Goal: Task Accomplishment & Management: Manage account settings

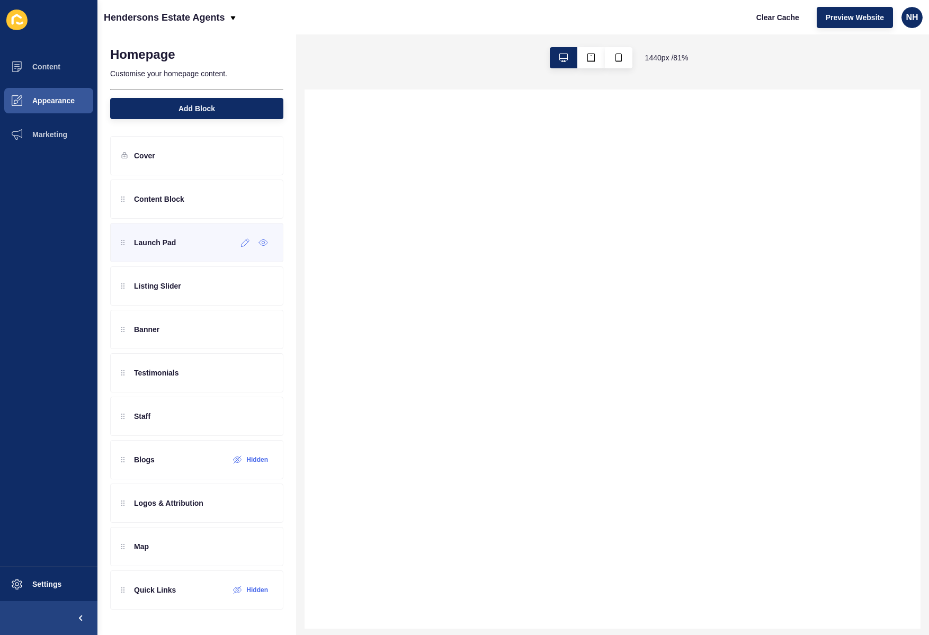
select select
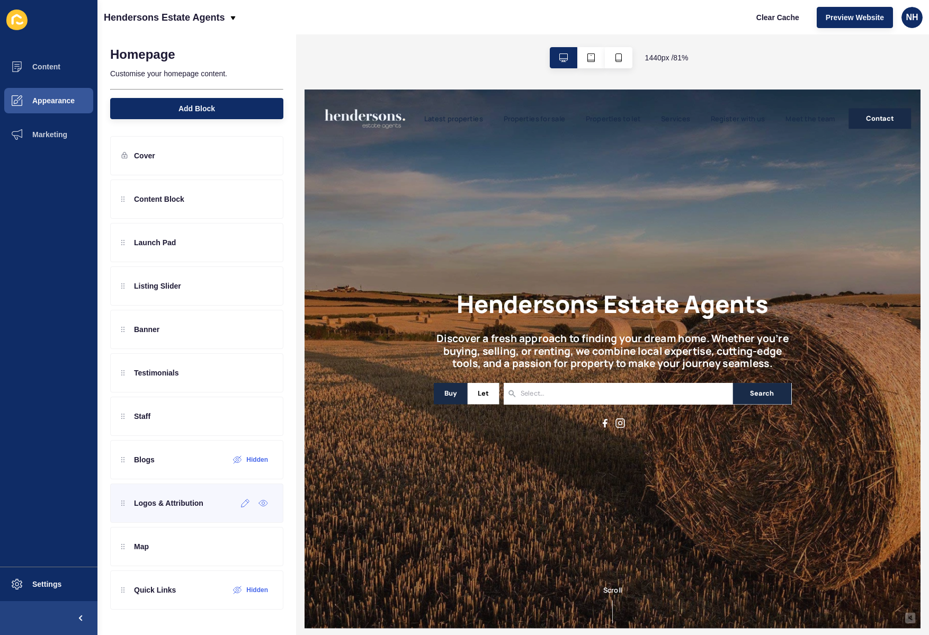
click at [198, 499] on p "Logos & Attribution" at bounding box center [168, 503] width 69 height 11
click at [245, 503] on icon at bounding box center [245, 503] width 9 height 8
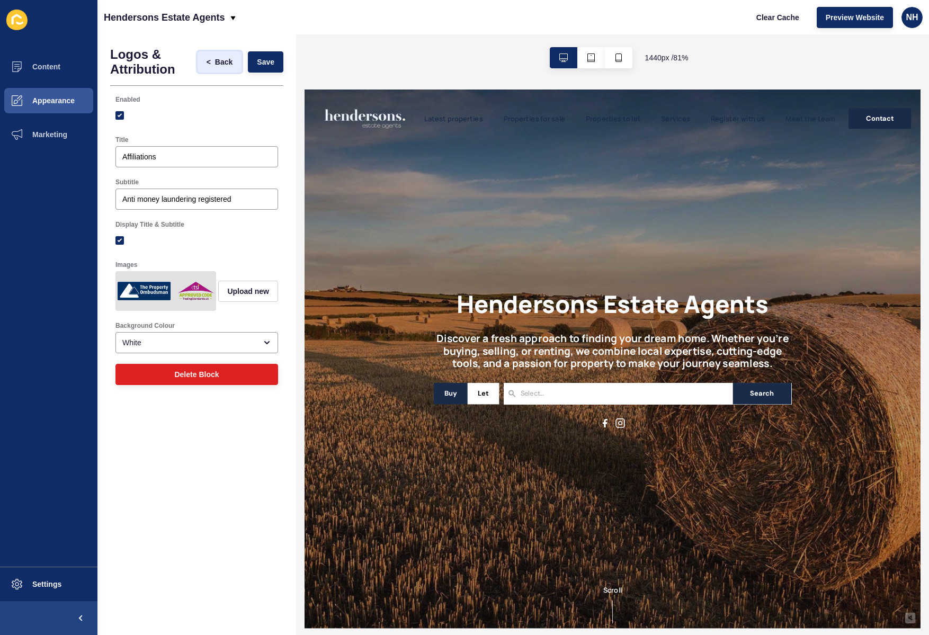
click at [214, 56] on button "< Back" at bounding box center [220, 61] width 44 height 21
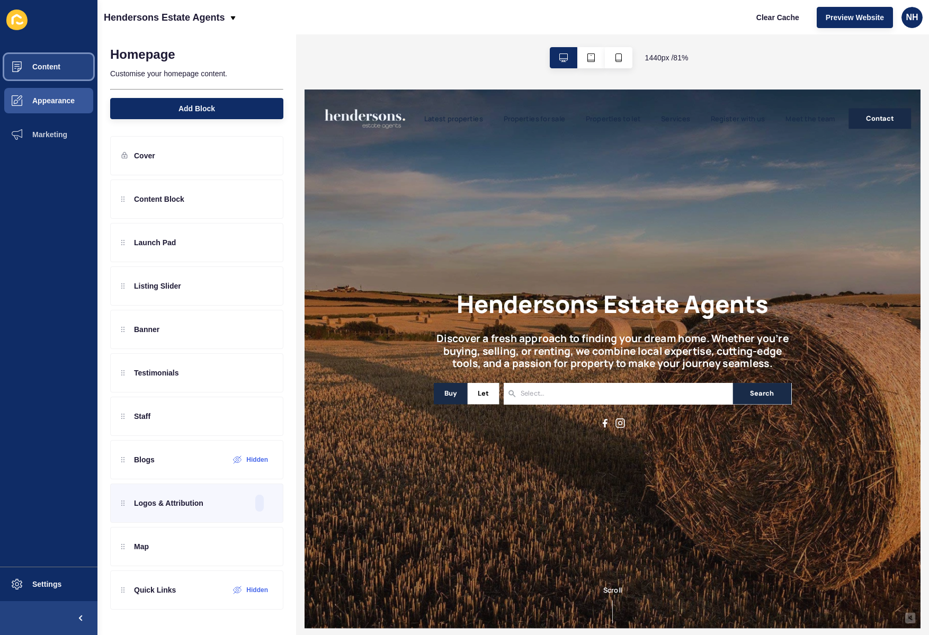
click at [49, 73] on button "Content" at bounding box center [48, 67] width 97 height 34
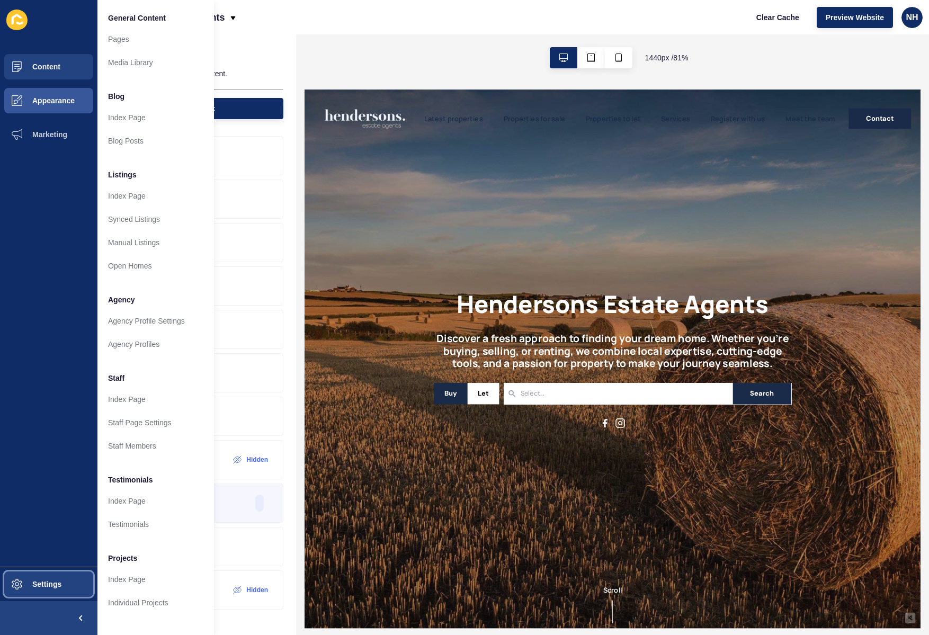
click at [55, 582] on span "Settings" at bounding box center [29, 584] width 63 height 8
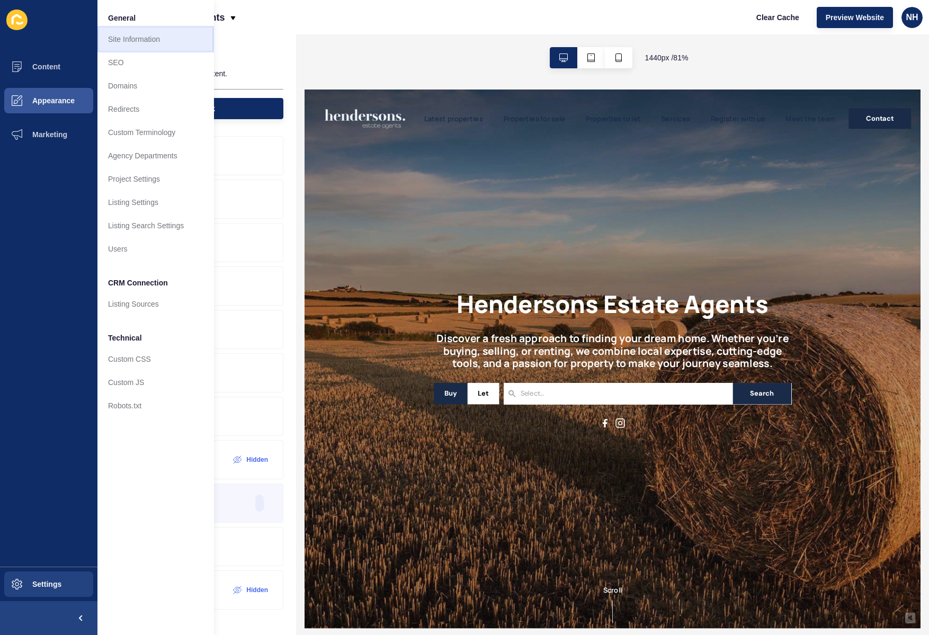
click at [167, 40] on link "Site Information" at bounding box center [155, 39] width 117 height 23
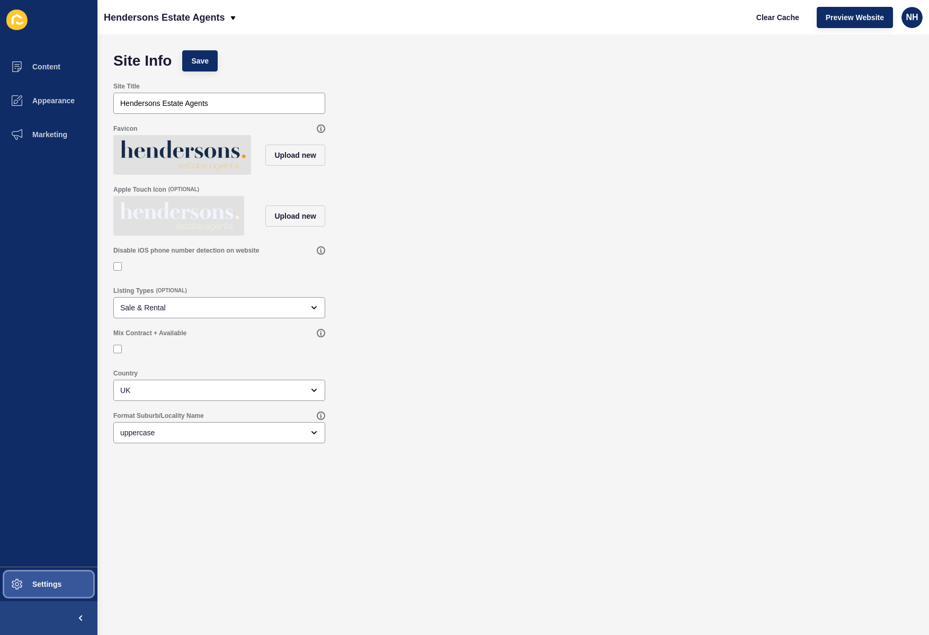
click at [67, 584] on button "Settings" at bounding box center [48, 584] width 97 height 34
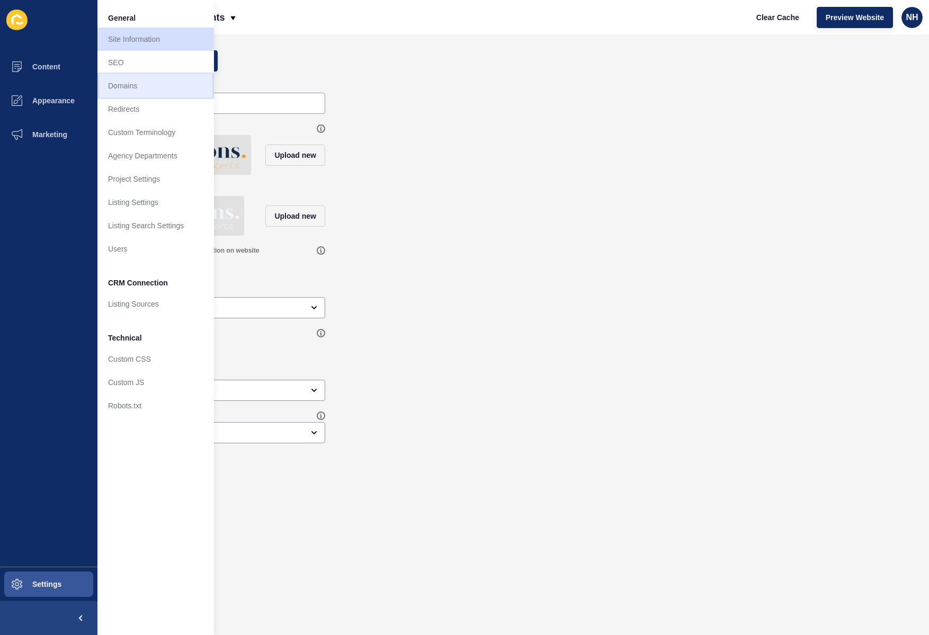
click at [157, 84] on link "Domains" at bounding box center [155, 85] width 117 height 23
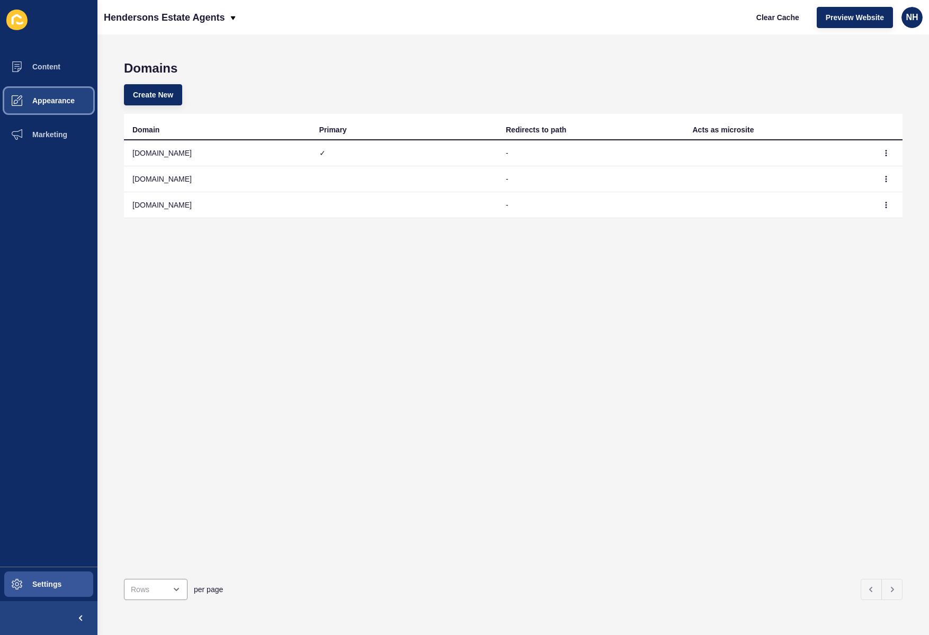
click at [55, 101] on span "Appearance" at bounding box center [36, 100] width 76 height 8
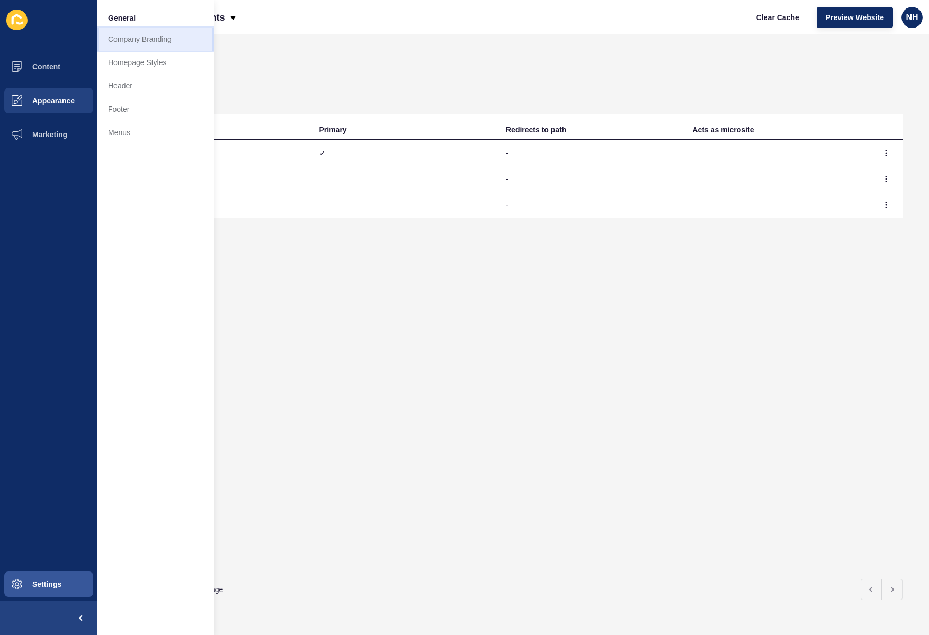
click at [142, 42] on link "Company Branding" at bounding box center [155, 39] width 117 height 23
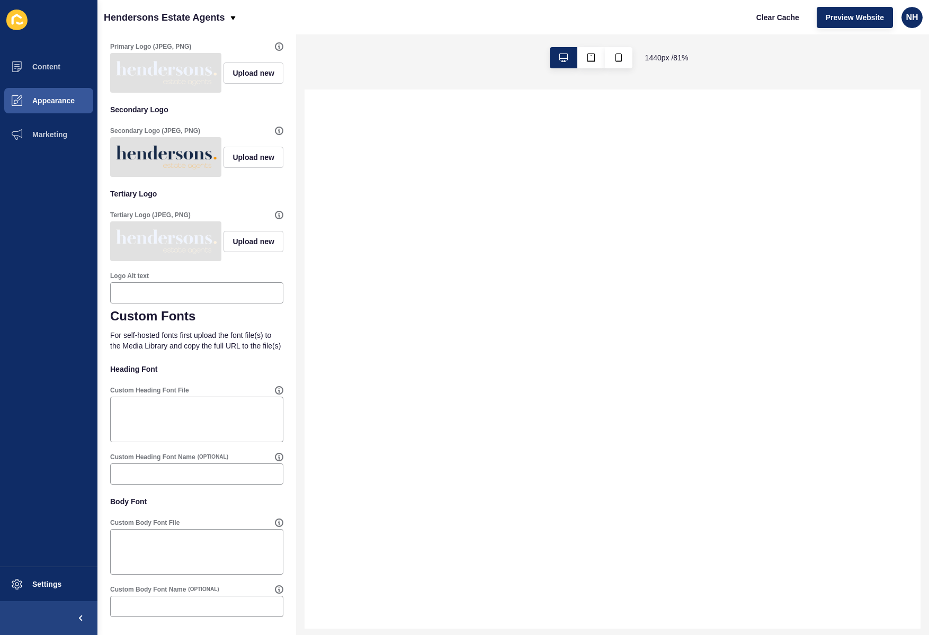
scroll to position [302, 0]
select select
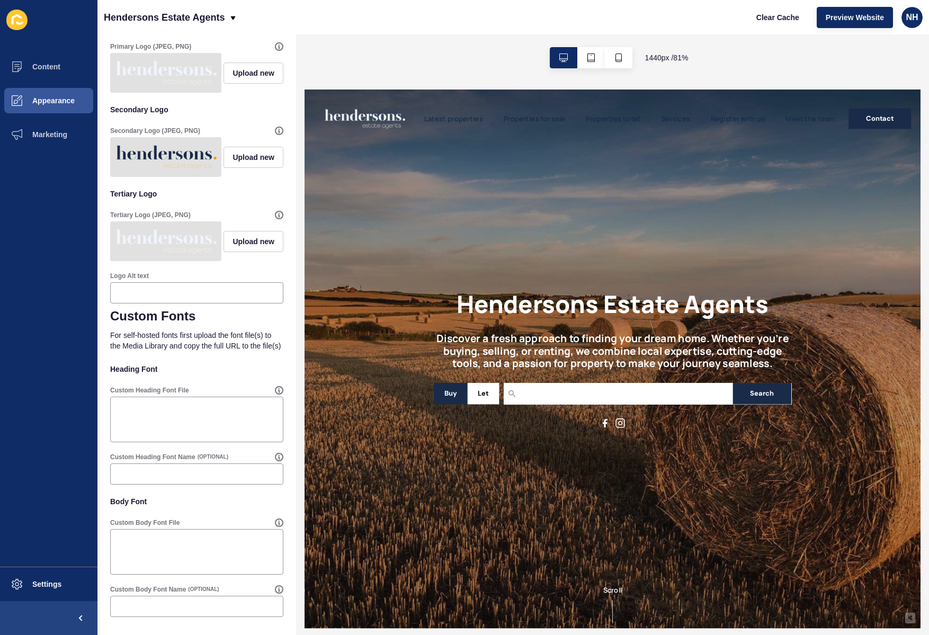
scroll to position [0, 0]
click at [74, 98] on span "Appearance" at bounding box center [36, 100] width 76 height 8
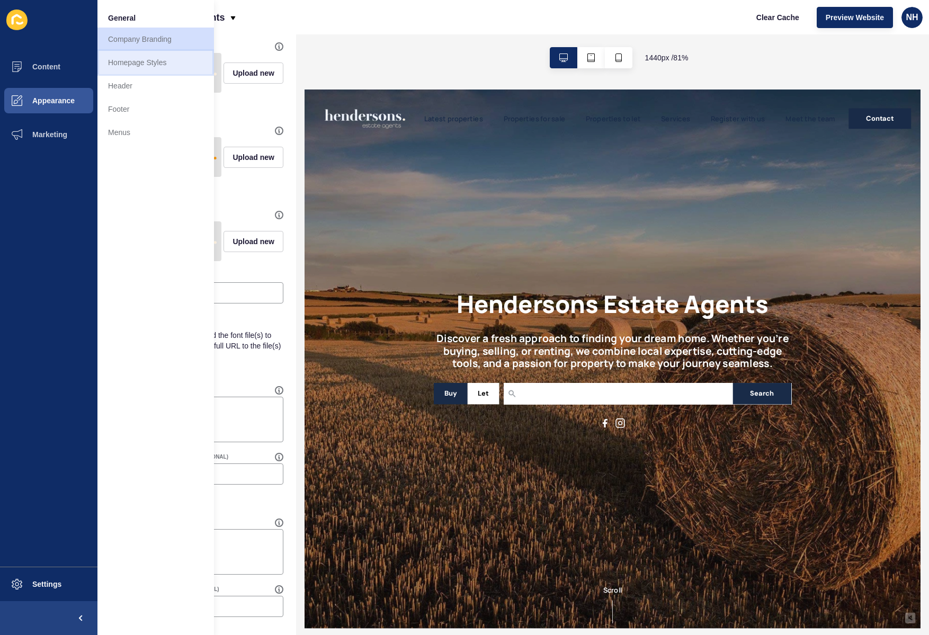
click at [149, 65] on link "Homepage Styles" at bounding box center [155, 62] width 117 height 23
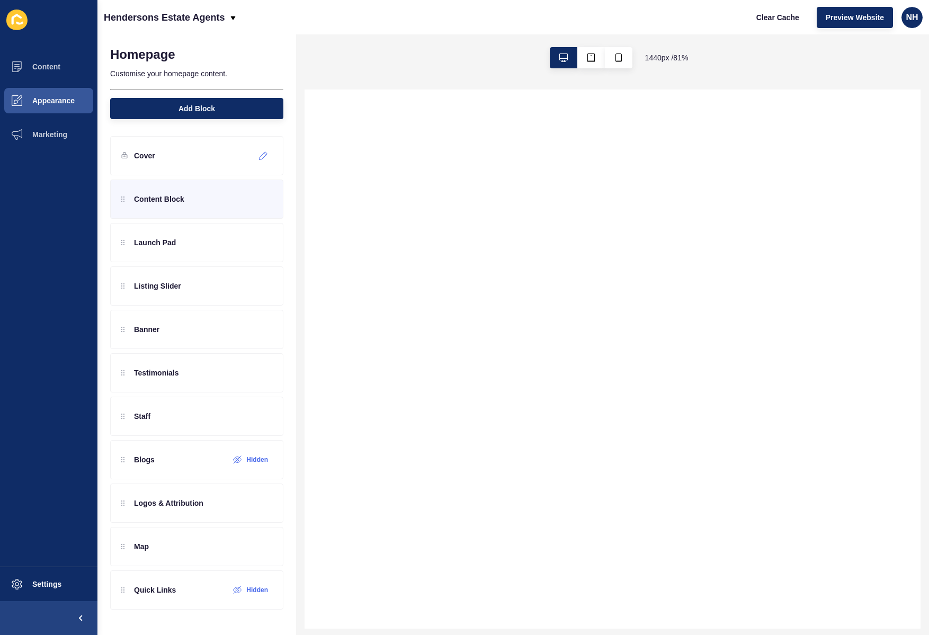
select select
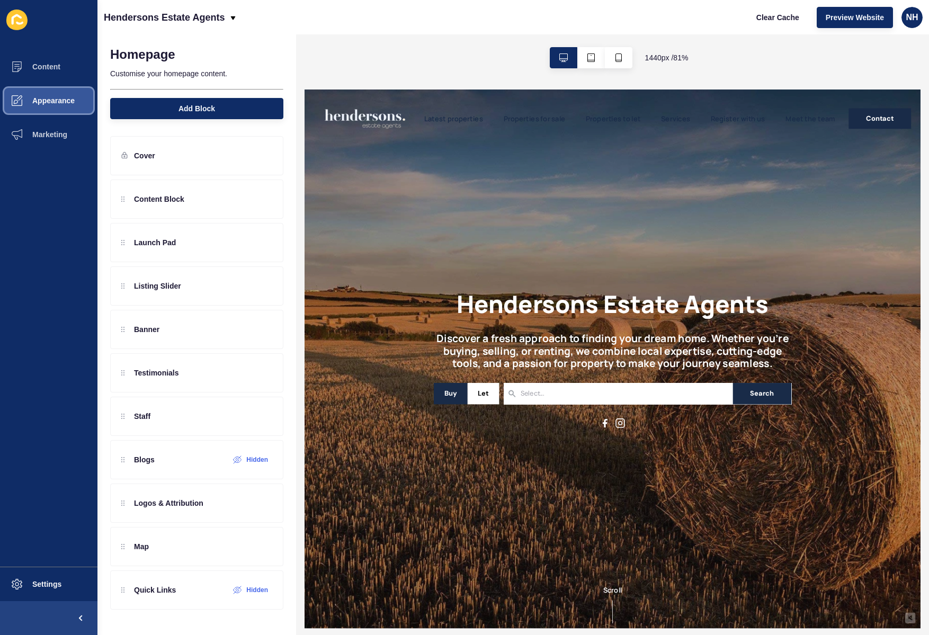
click at [62, 102] on span "Appearance" at bounding box center [36, 100] width 76 height 8
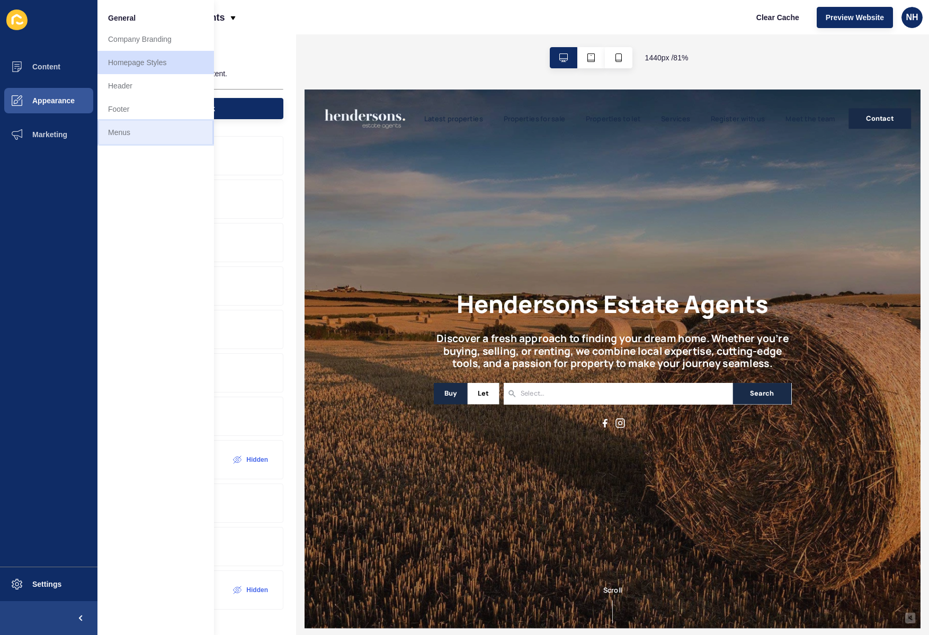
click at [132, 126] on link "Menus" at bounding box center [155, 132] width 117 height 23
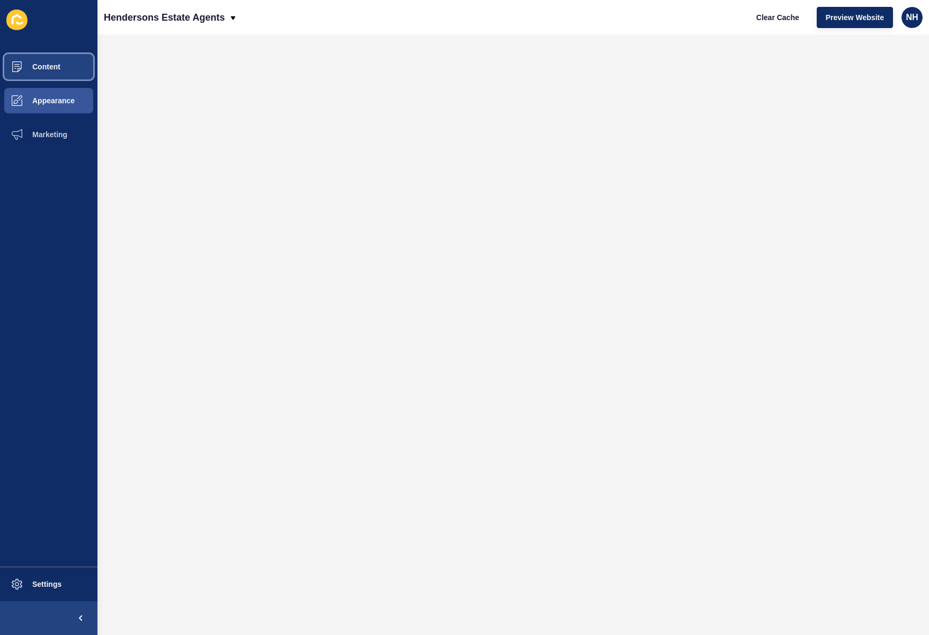
click at [58, 70] on span "Content" at bounding box center [29, 66] width 62 height 8
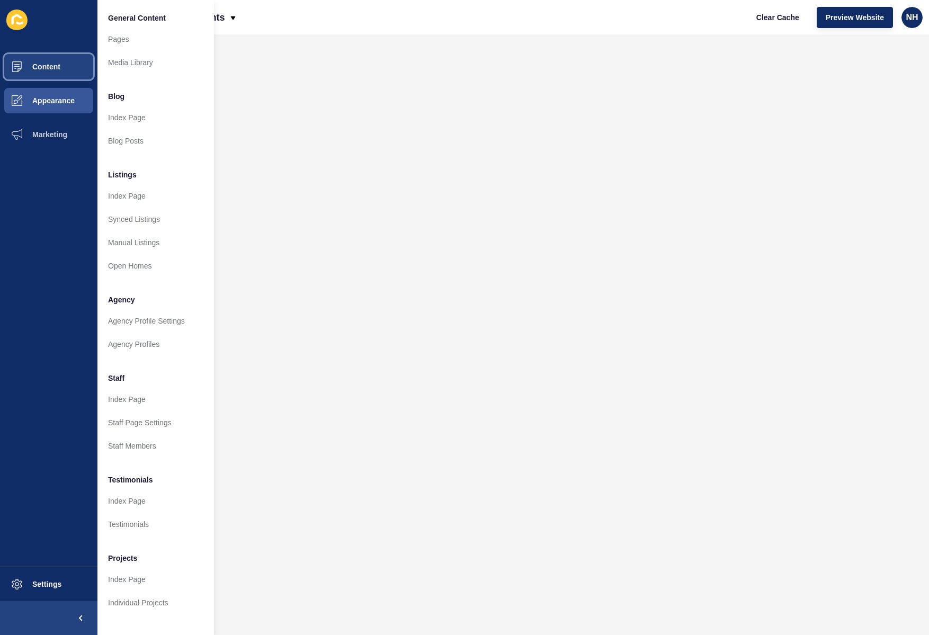
click at [58, 70] on span "Content" at bounding box center [29, 66] width 62 height 8
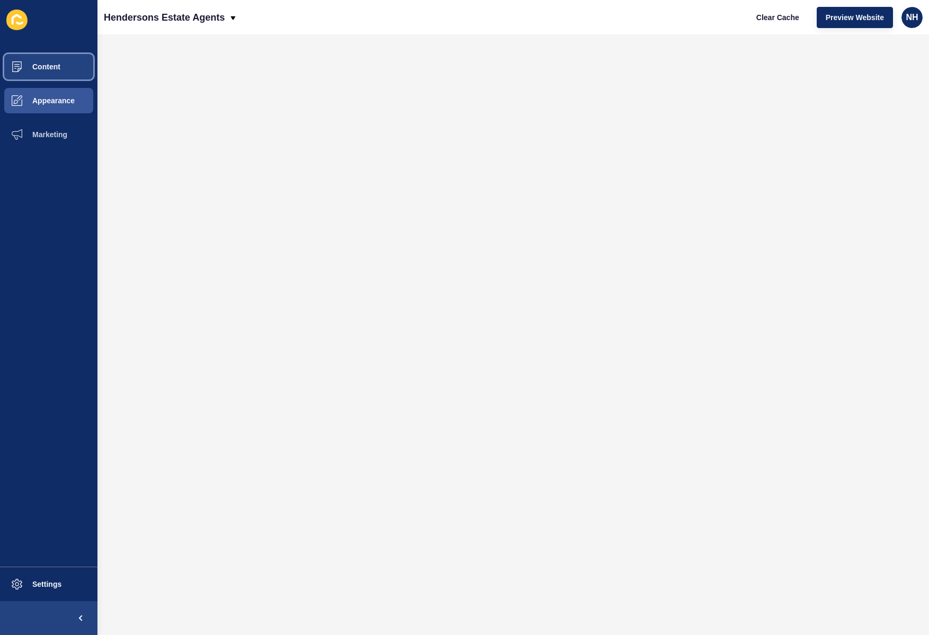
click at [59, 70] on span "Content" at bounding box center [29, 66] width 62 height 8
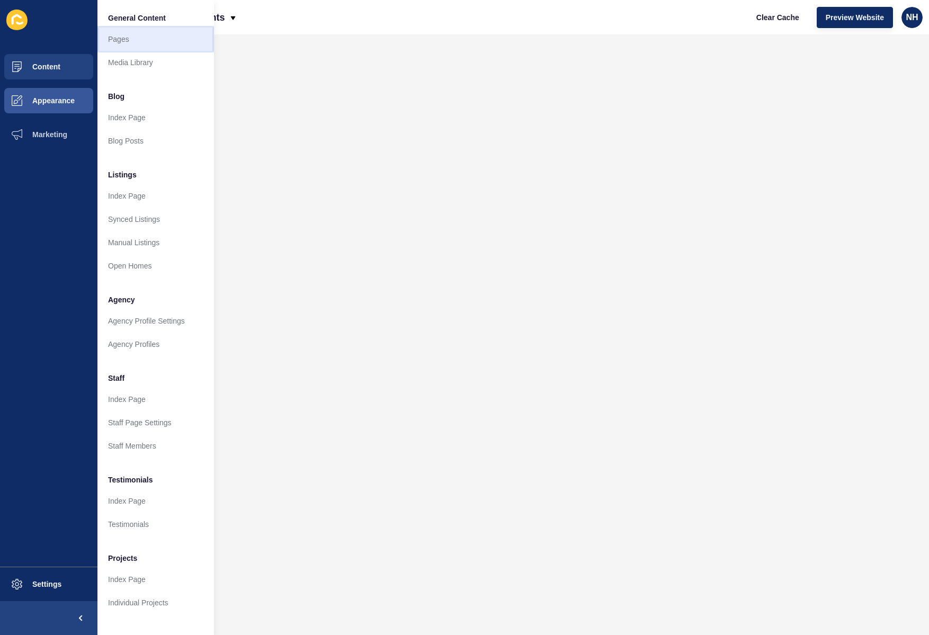
click at [130, 42] on link "Pages" at bounding box center [155, 39] width 117 height 23
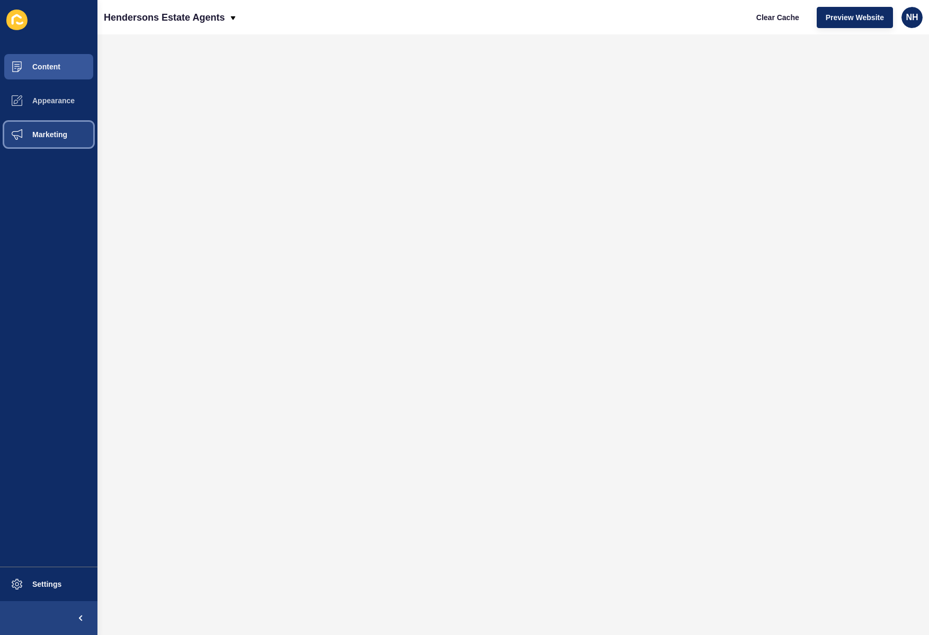
click at [57, 138] on span "Marketing" at bounding box center [32, 134] width 69 height 8
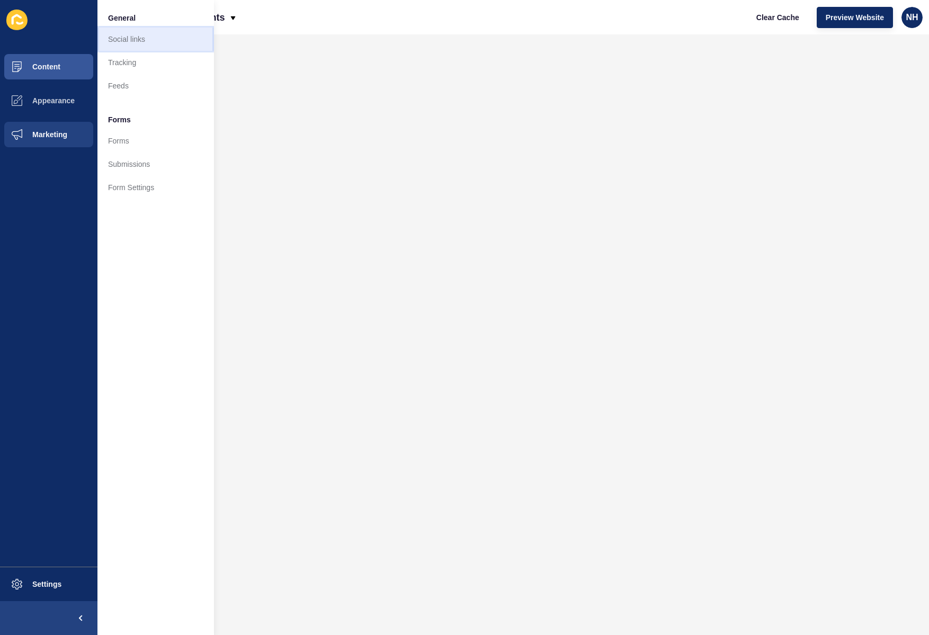
click at [141, 32] on link "Social links" at bounding box center [155, 39] width 117 height 23
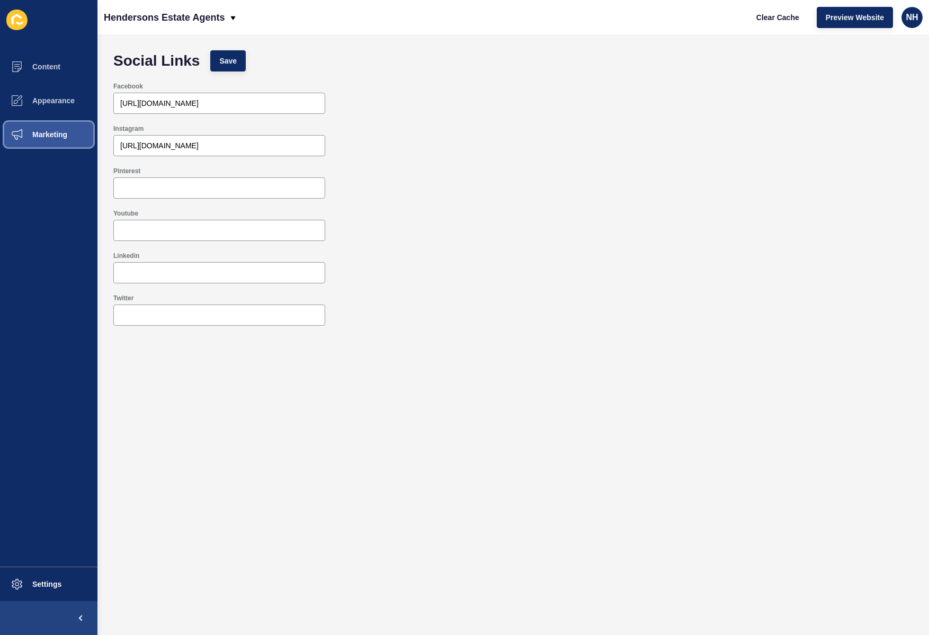
click at [68, 139] on button "Marketing" at bounding box center [48, 135] width 97 height 34
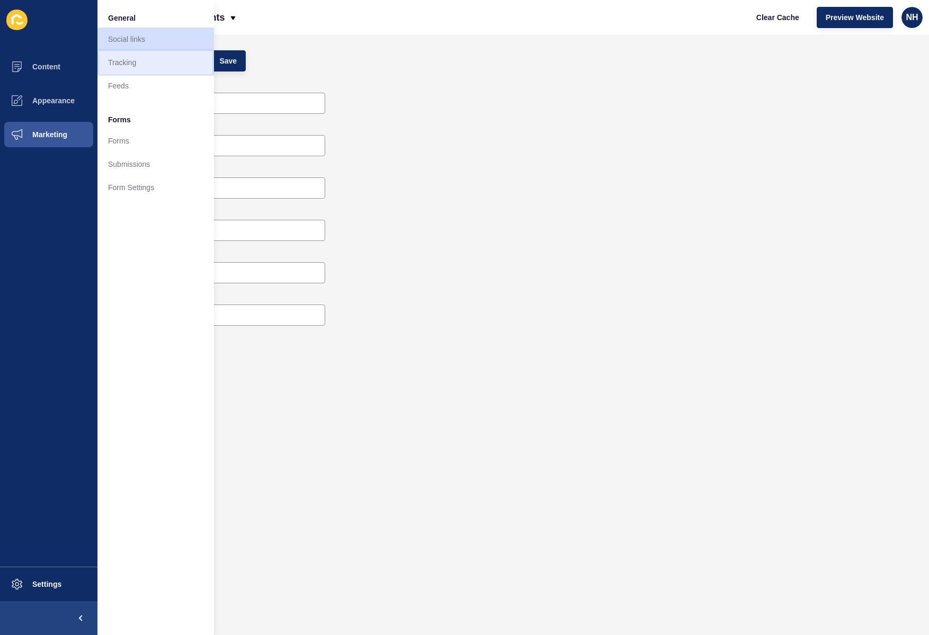
click at [131, 67] on link "Tracking" at bounding box center [155, 62] width 117 height 23
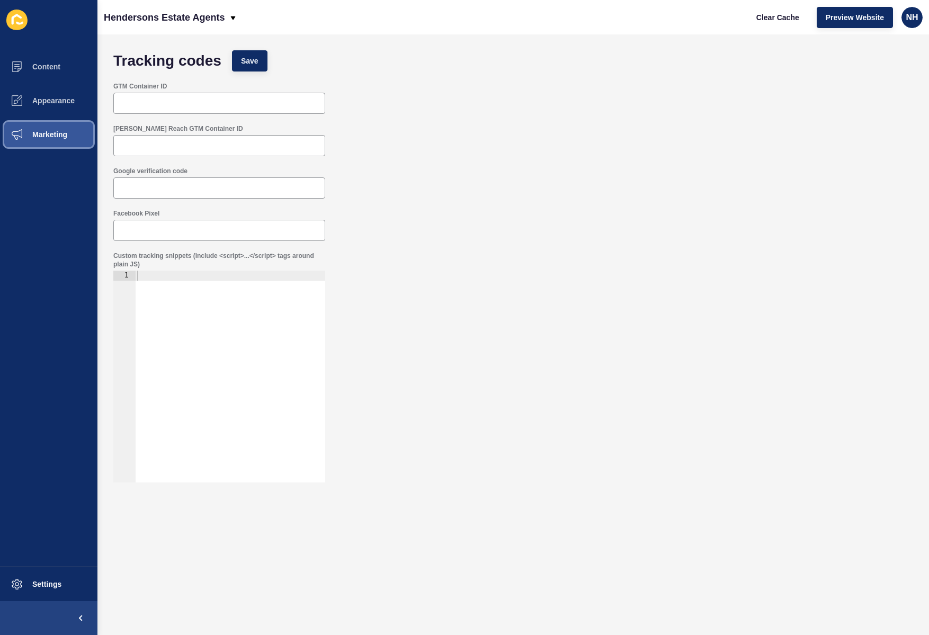
click at [71, 134] on button "Marketing" at bounding box center [48, 135] width 97 height 34
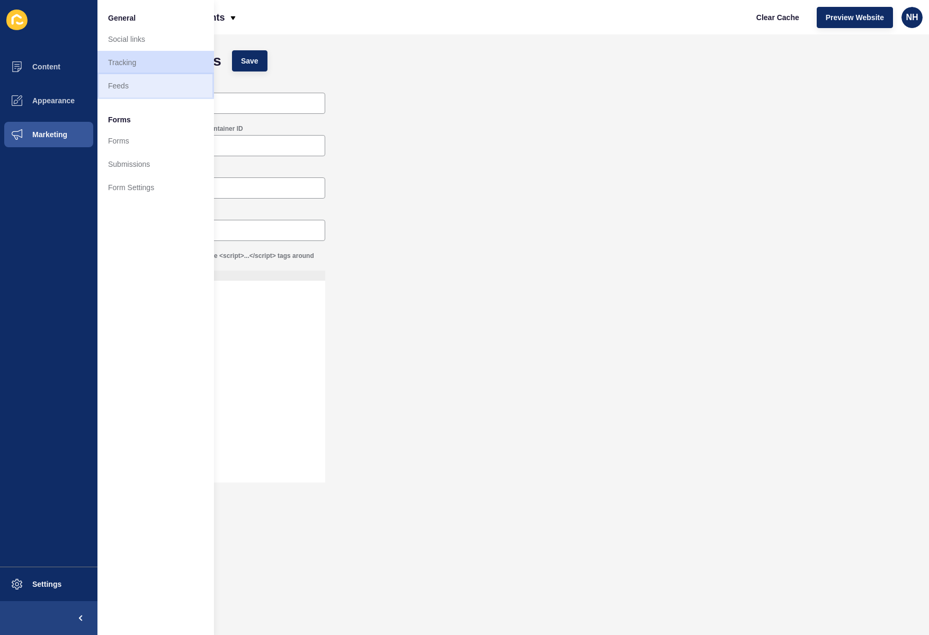
click at [128, 81] on link "Feeds" at bounding box center [155, 85] width 117 height 23
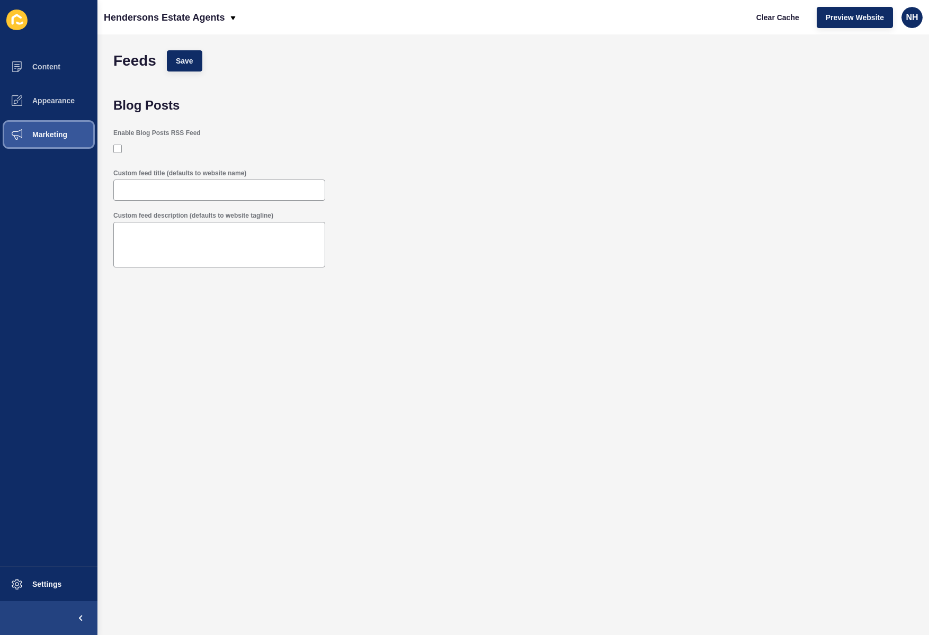
click at [59, 146] on button "Marketing" at bounding box center [48, 135] width 97 height 34
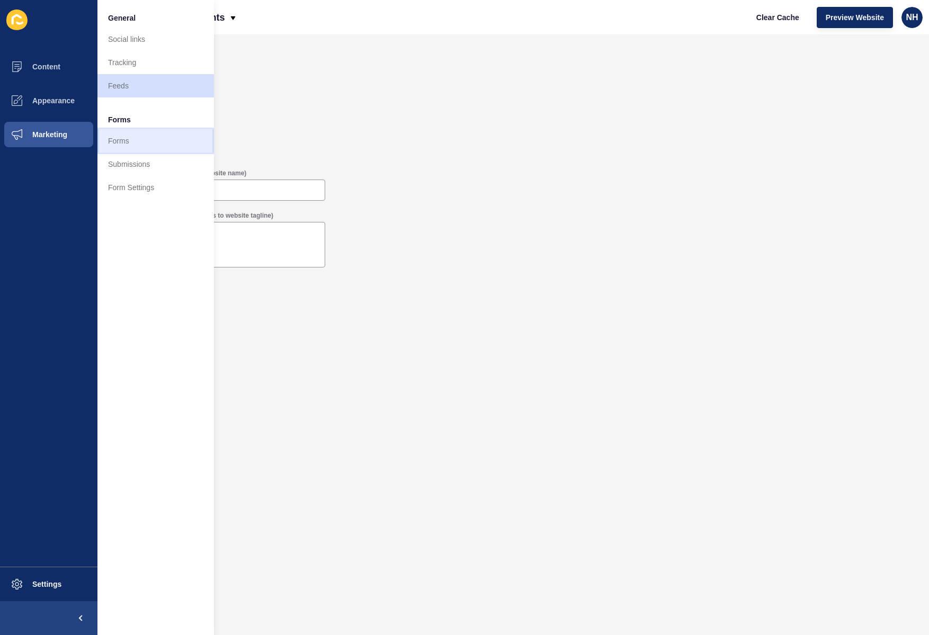
click at [140, 143] on link "Forms" at bounding box center [155, 140] width 117 height 23
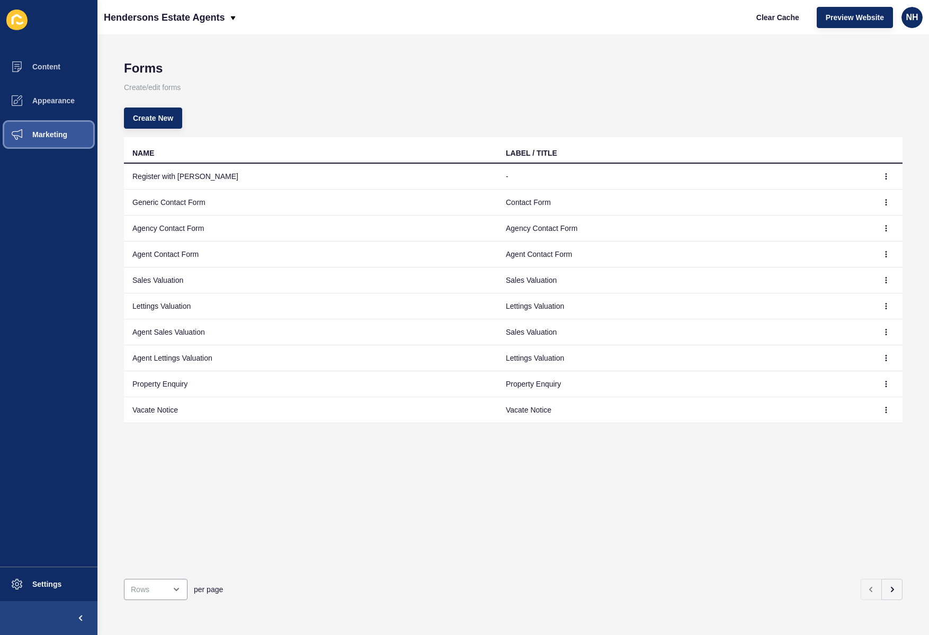
click at [62, 137] on span "Marketing" at bounding box center [32, 134] width 69 height 8
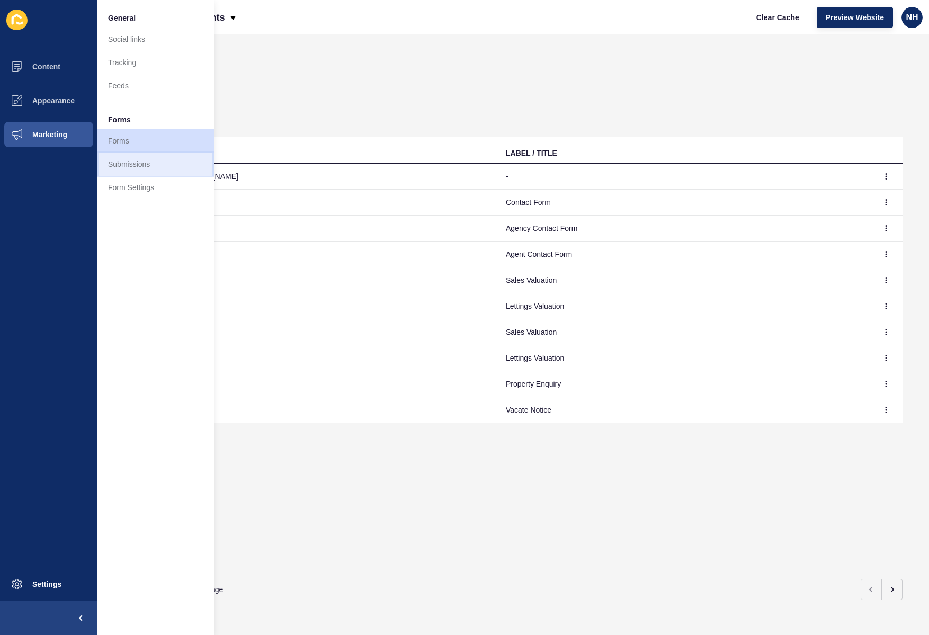
click at [136, 166] on link "Submissions" at bounding box center [155, 164] width 117 height 23
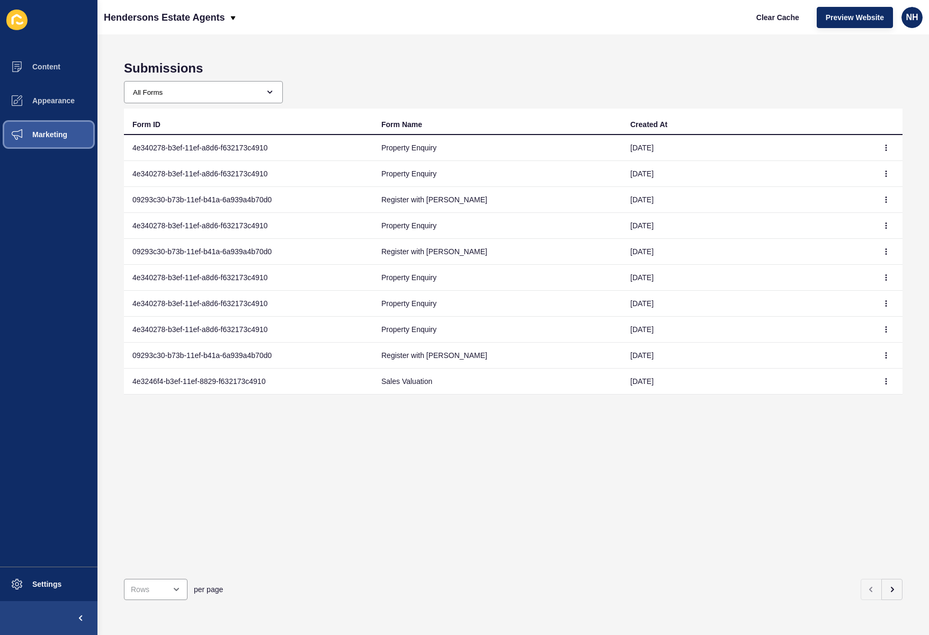
click at [59, 139] on button "Marketing" at bounding box center [48, 135] width 97 height 34
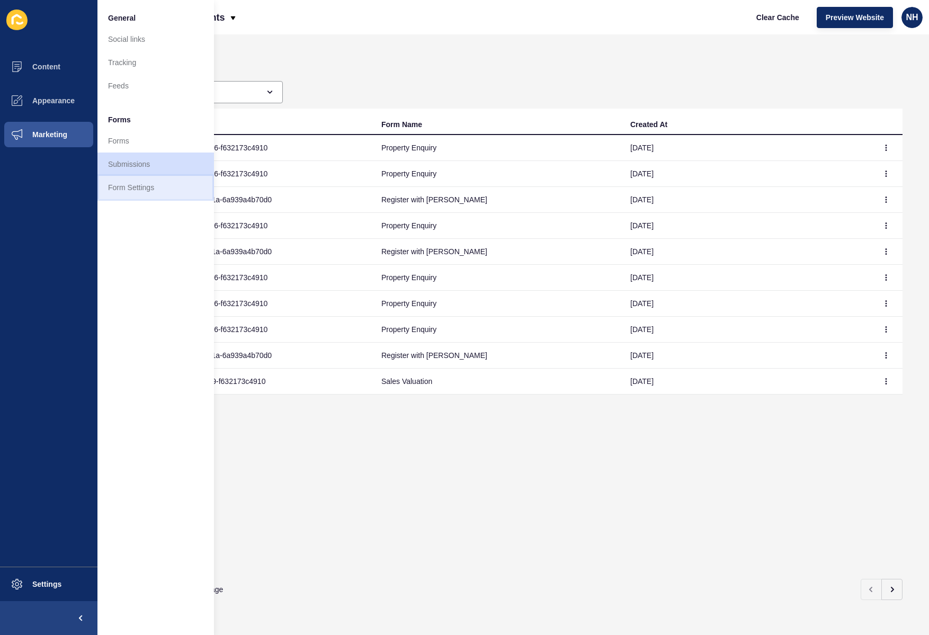
click at [158, 183] on link "Form Settings" at bounding box center [155, 187] width 117 height 23
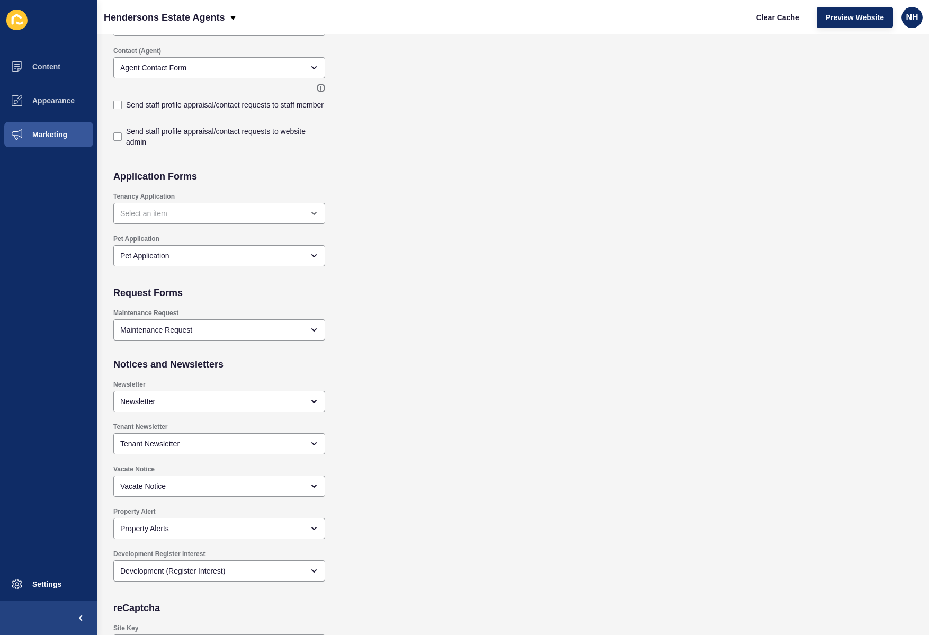
scroll to position [764, 0]
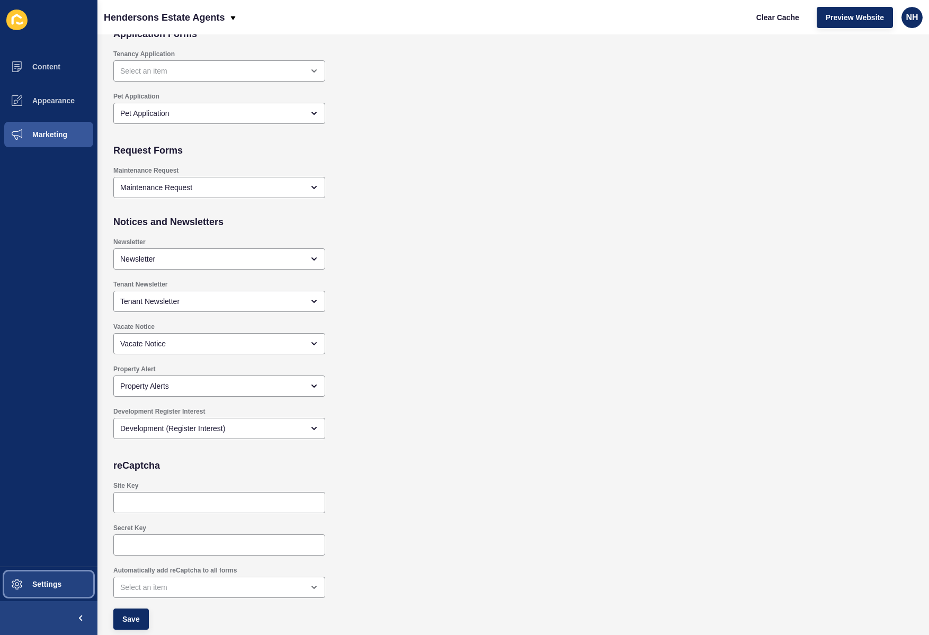
click at [41, 575] on button "Settings" at bounding box center [48, 584] width 97 height 34
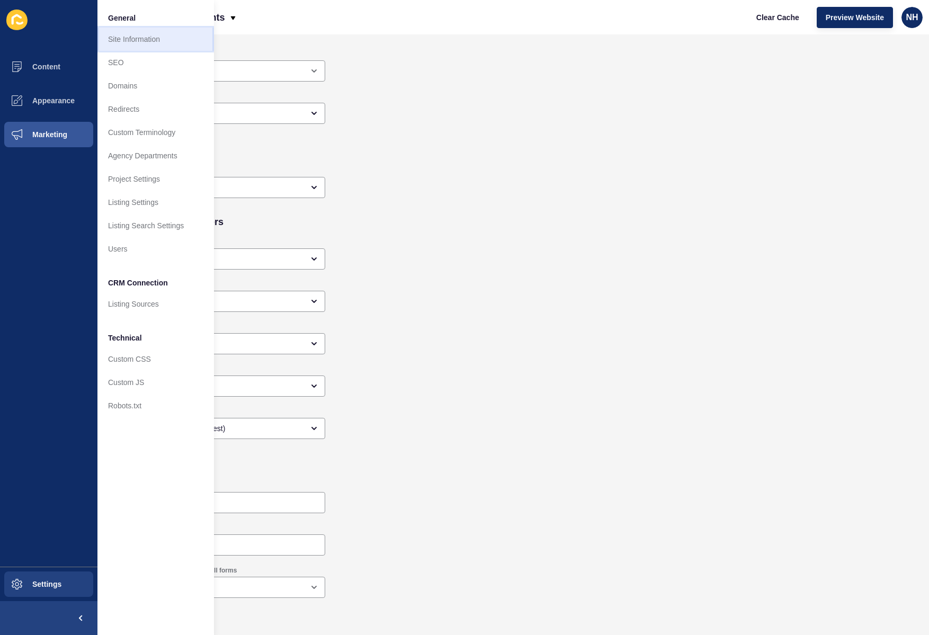
click at [128, 43] on link "Site Information" at bounding box center [155, 39] width 117 height 23
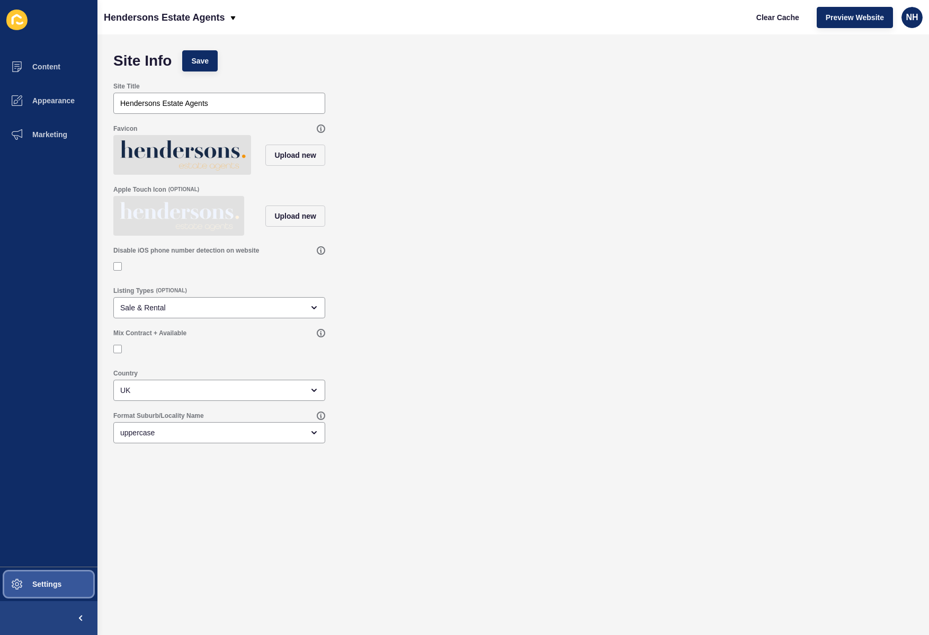
click at [38, 574] on button "Settings" at bounding box center [48, 584] width 97 height 34
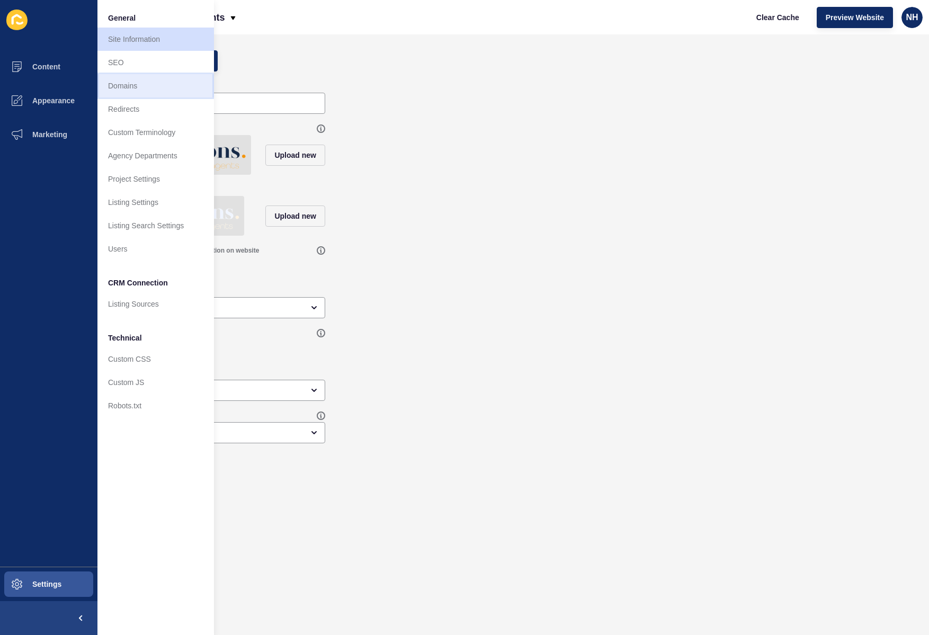
click at [147, 79] on link "Domains" at bounding box center [155, 85] width 117 height 23
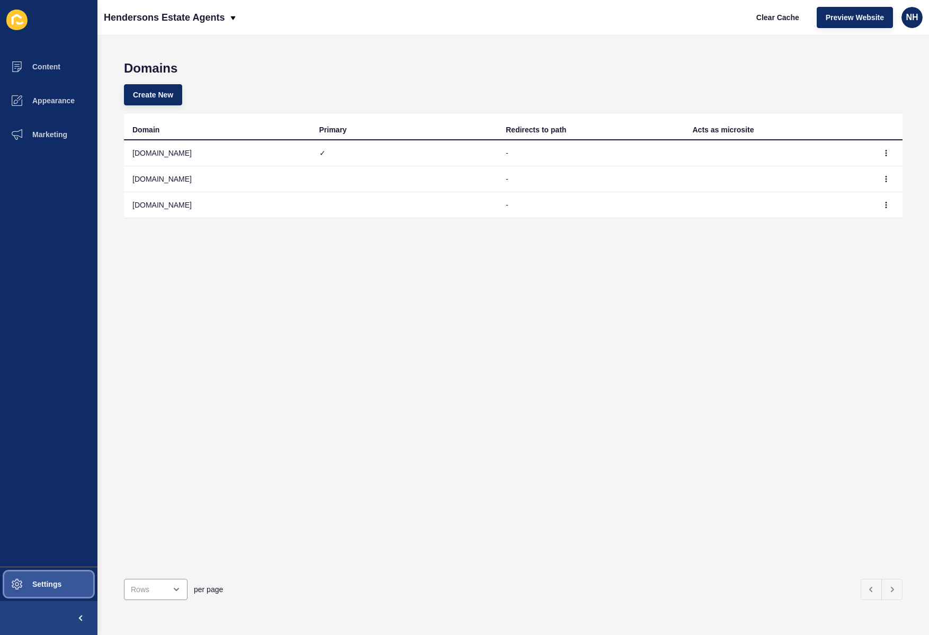
click at [43, 588] on span "Settings" at bounding box center [29, 584] width 63 height 8
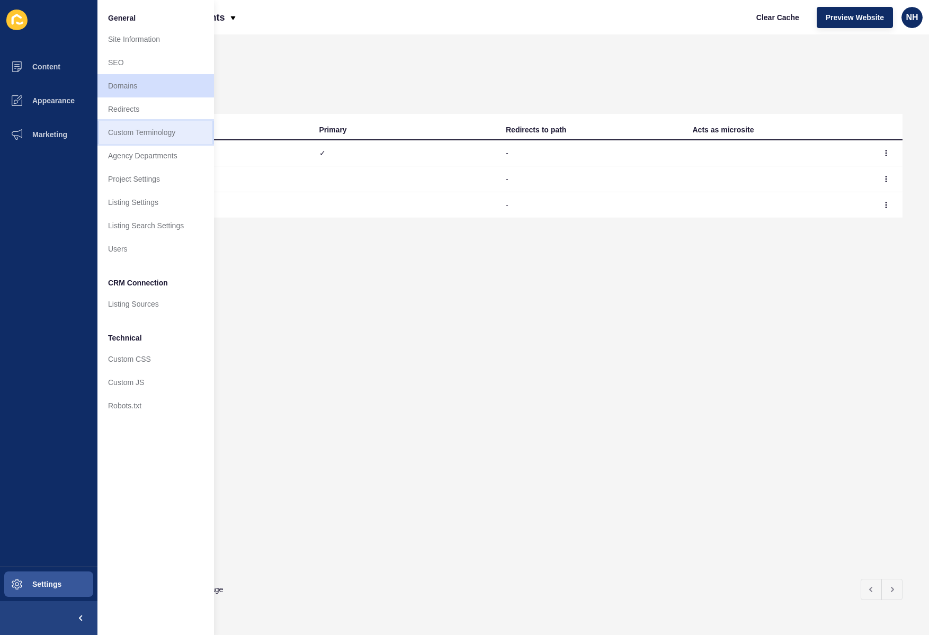
click at [175, 128] on link "Custom Terminology" at bounding box center [155, 132] width 117 height 23
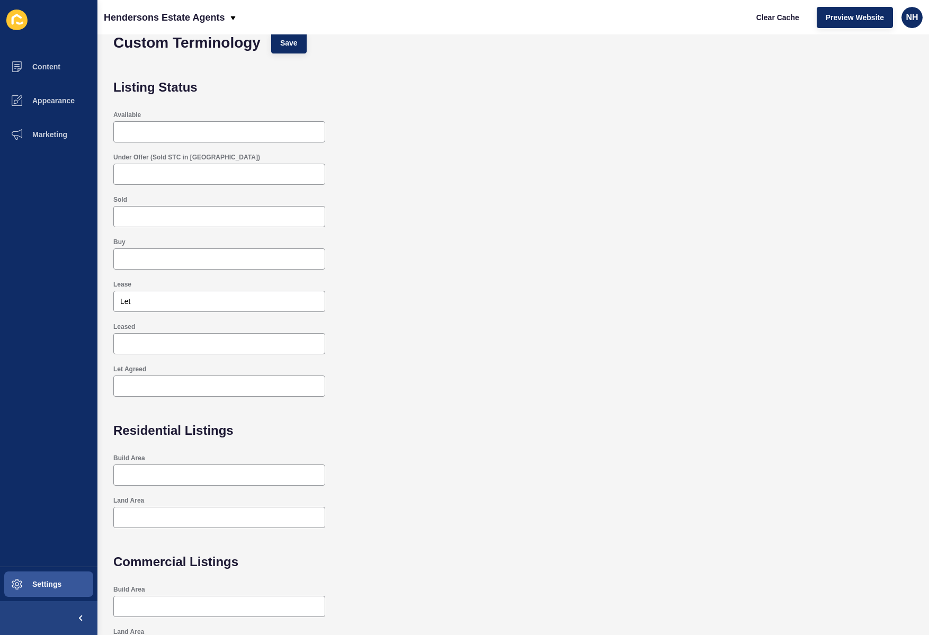
scroll to position [48, 0]
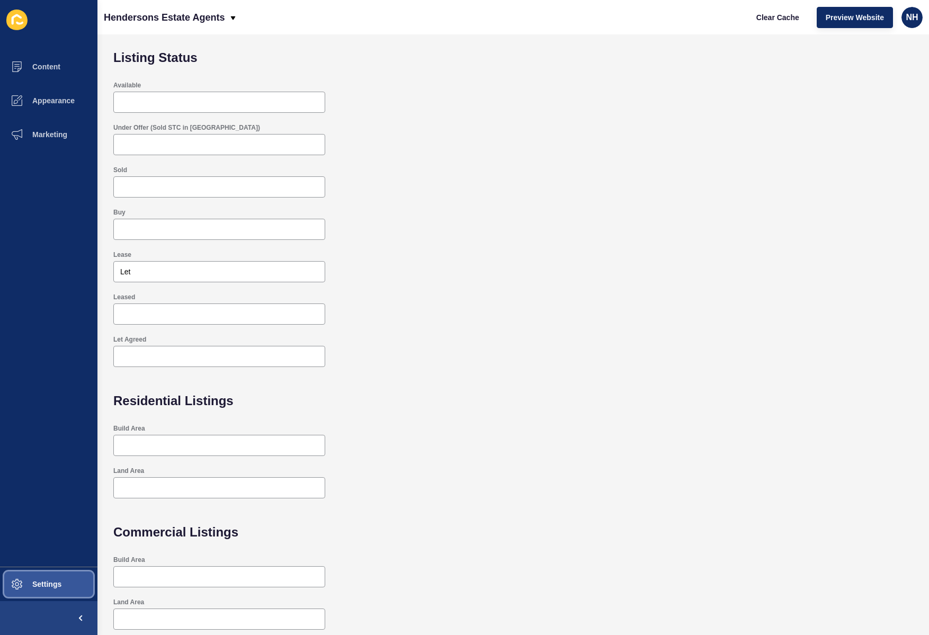
click at [80, 583] on button "Settings" at bounding box center [48, 584] width 97 height 34
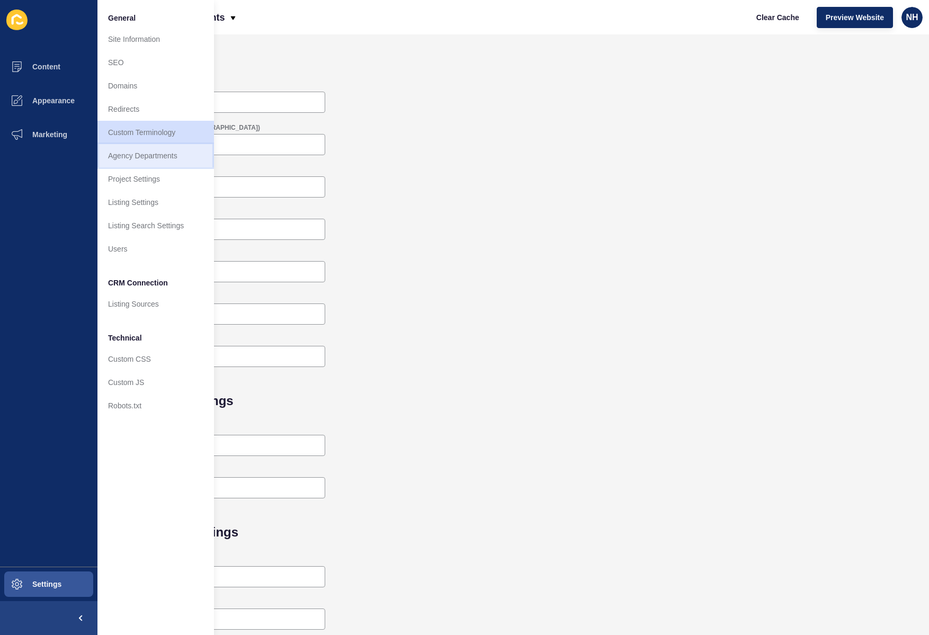
click at [178, 159] on link "Agency Departments" at bounding box center [155, 155] width 117 height 23
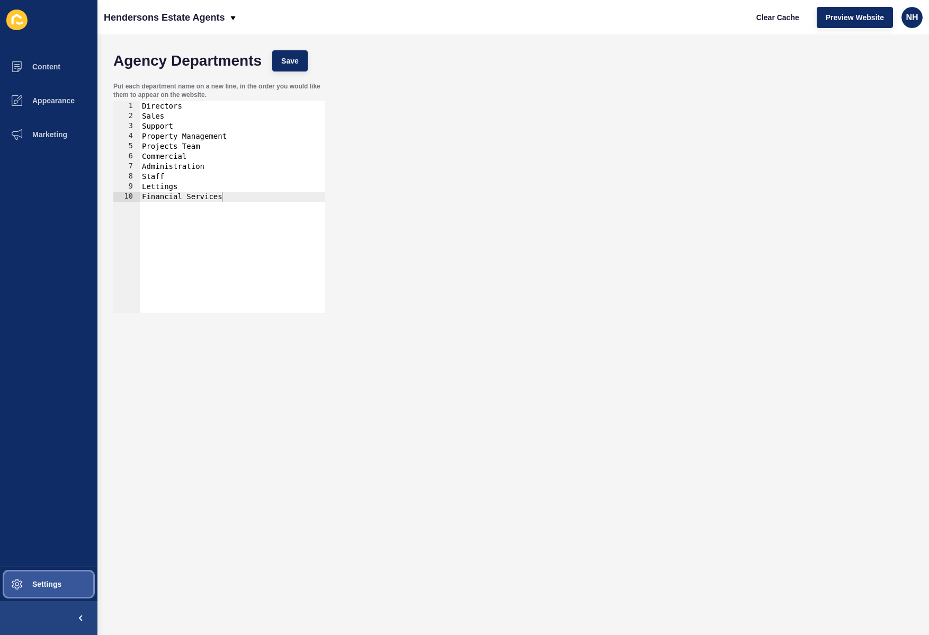
click at [34, 592] on button "Settings" at bounding box center [48, 584] width 97 height 34
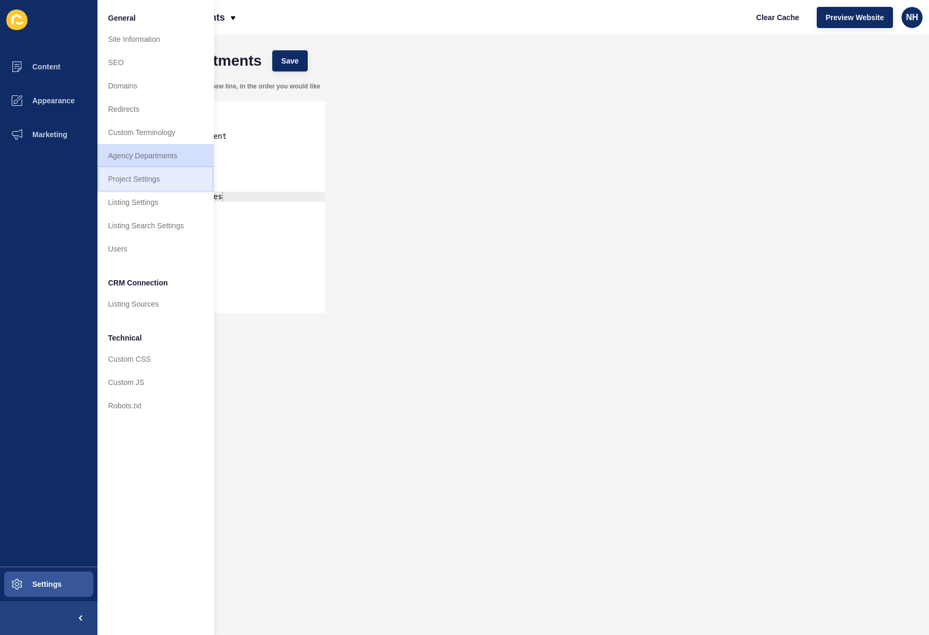
click at [174, 183] on link "Project Settings" at bounding box center [155, 178] width 117 height 23
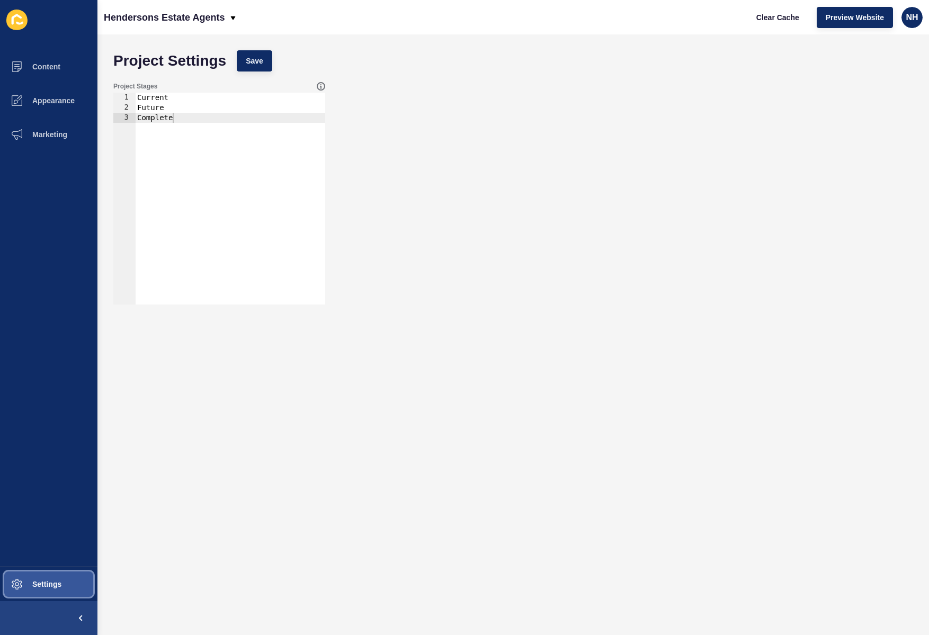
click at [38, 591] on button "Settings" at bounding box center [48, 584] width 97 height 34
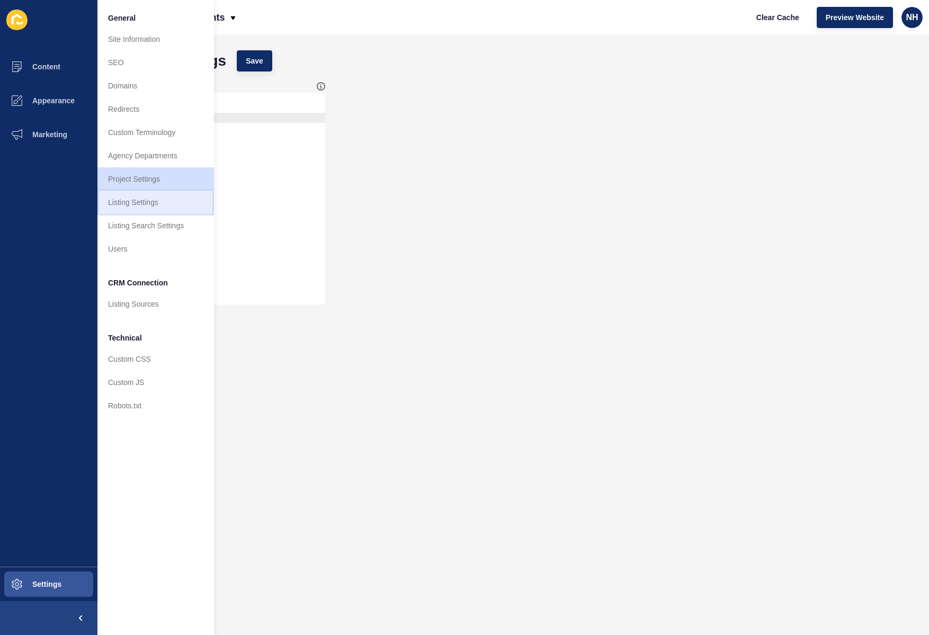
click at [158, 201] on link "Listing Settings" at bounding box center [155, 202] width 117 height 23
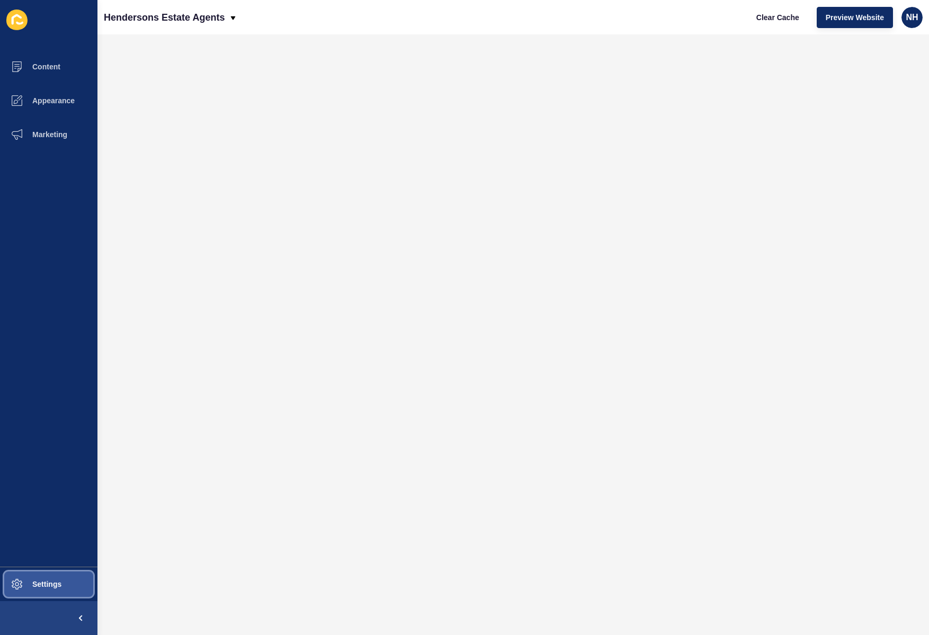
click at [51, 590] on button "Settings" at bounding box center [48, 584] width 97 height 34
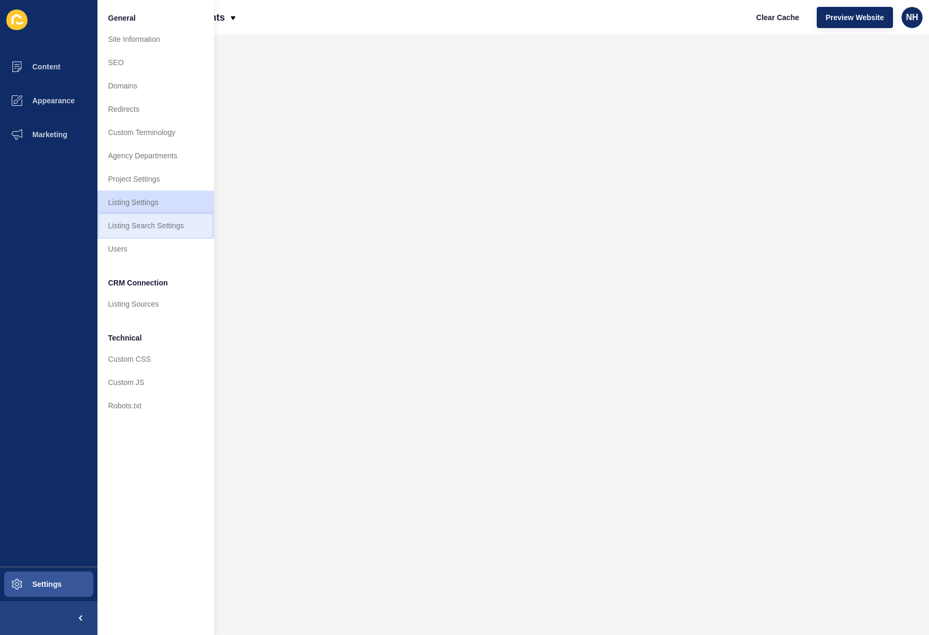
click at [165, 221] on link "Listing Search Settings" at bounding box center [155, 225] width 117 height 23
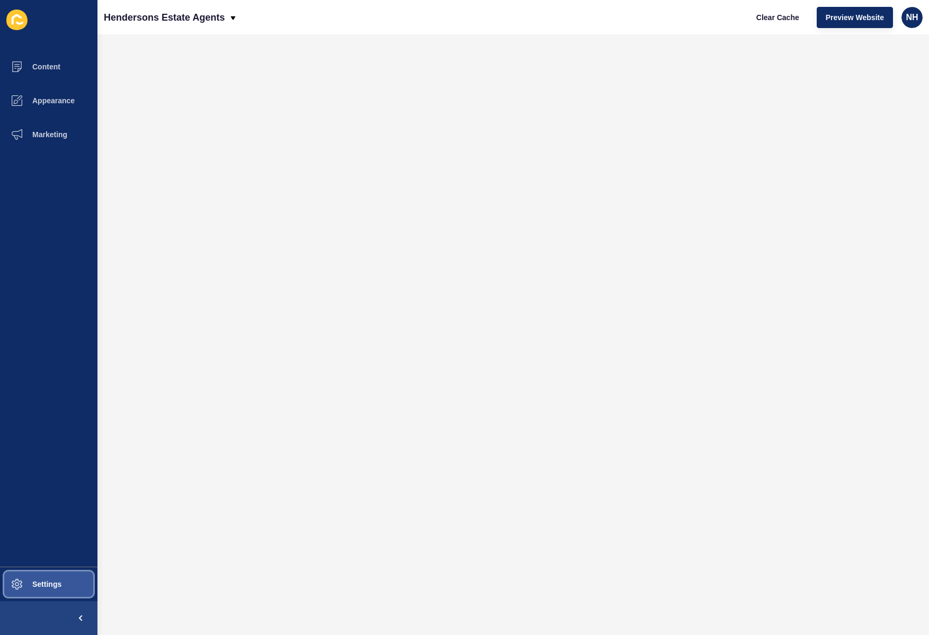
click at [33, 580] on span "Settings" at bounding box center [29, 584] width 63 height 8
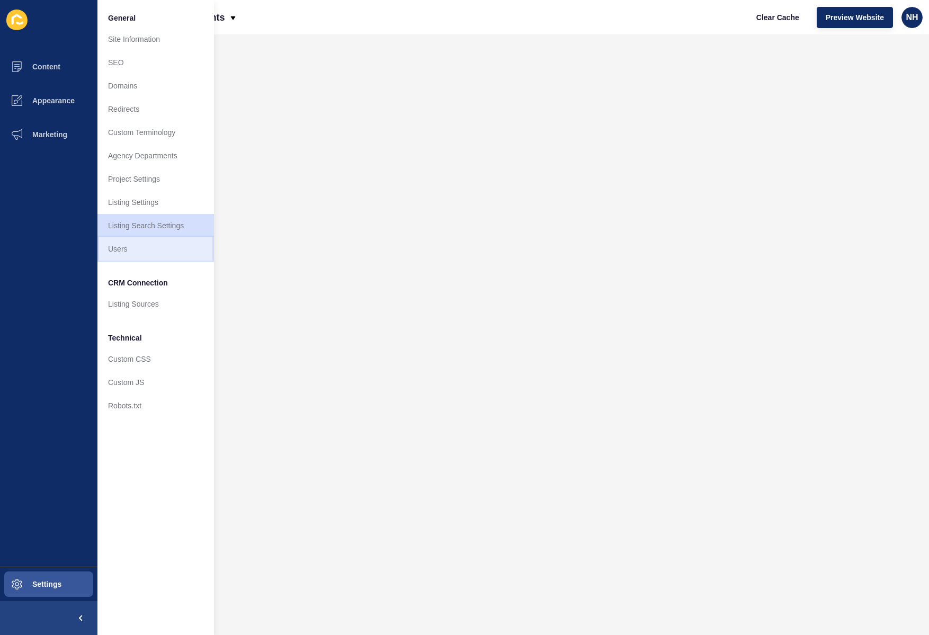
click at [146, 247] on link "Users" at bounding box center [155, 248] width 117 height 23
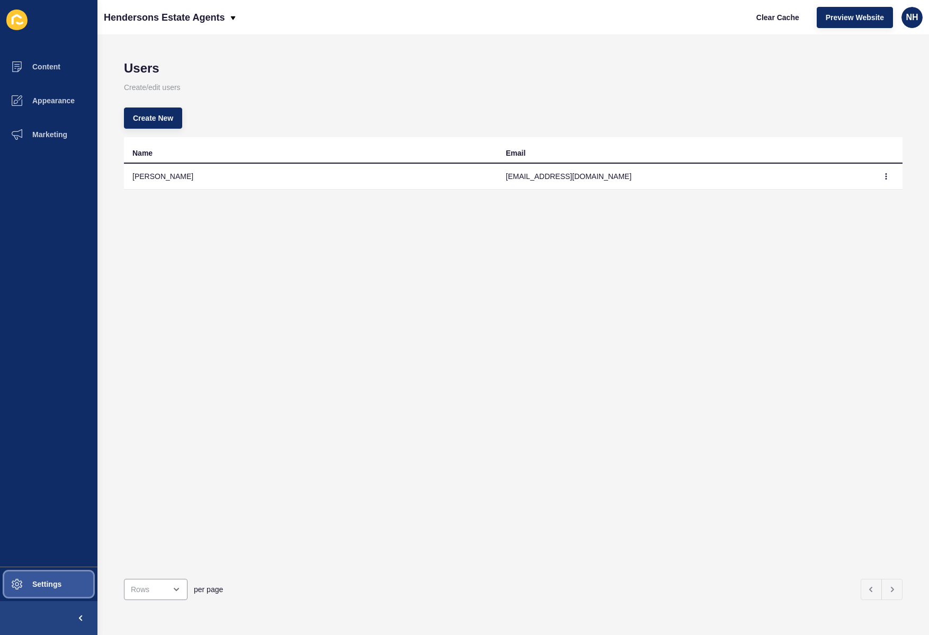
click at [51, 586] on span "Settings" at bounding box center [29, 584] width 63 height 8
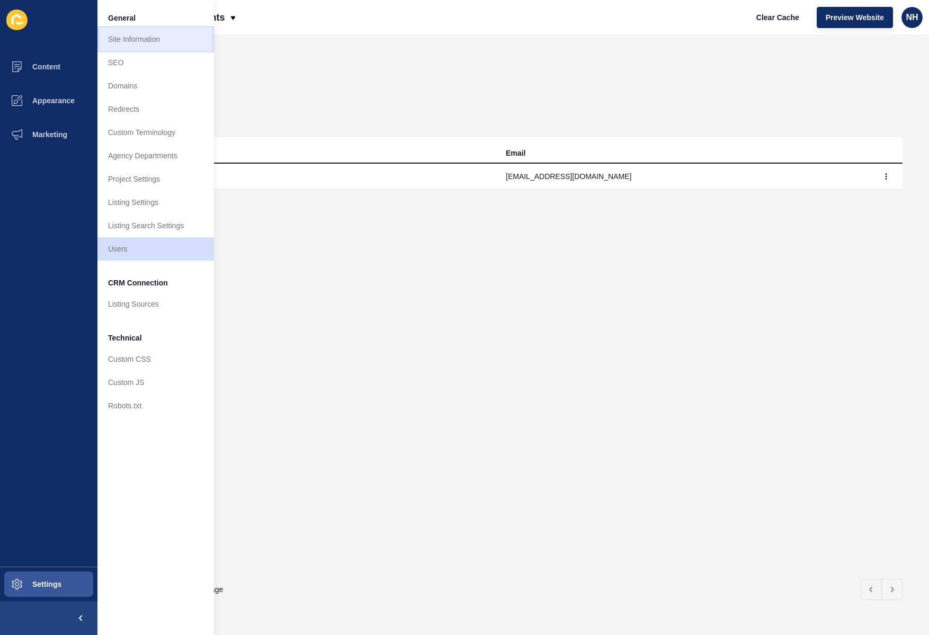
click at [151, 42] on link "Site Information" at bounding box center [155, 39] width 117 height 23
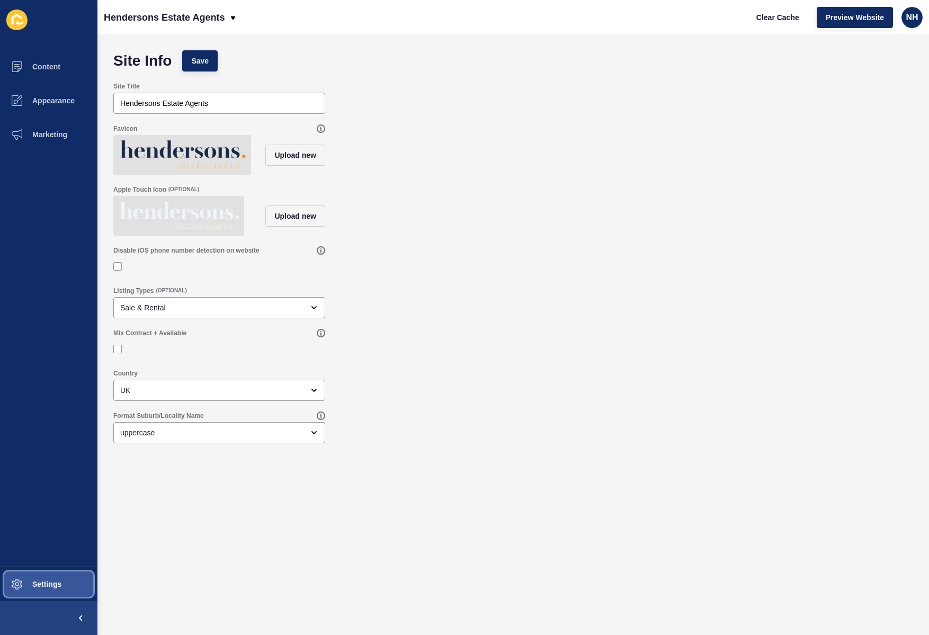
click at [64, 575] on button "Settings" at bounding box center [48, 584] width 97 height 34
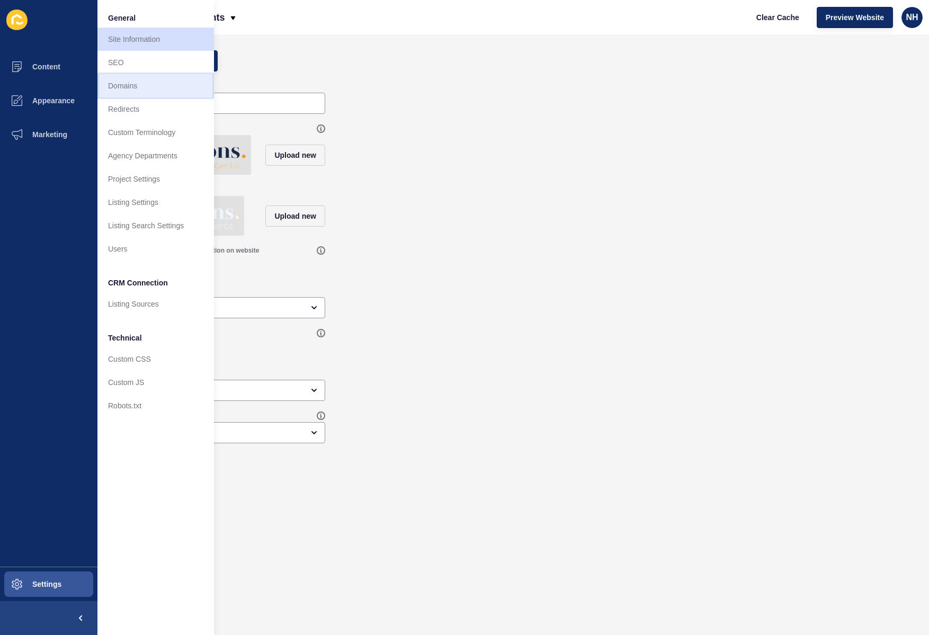
click at [139, 86] on link "Domains" at bounding box center [155, 85] width 117 height 23
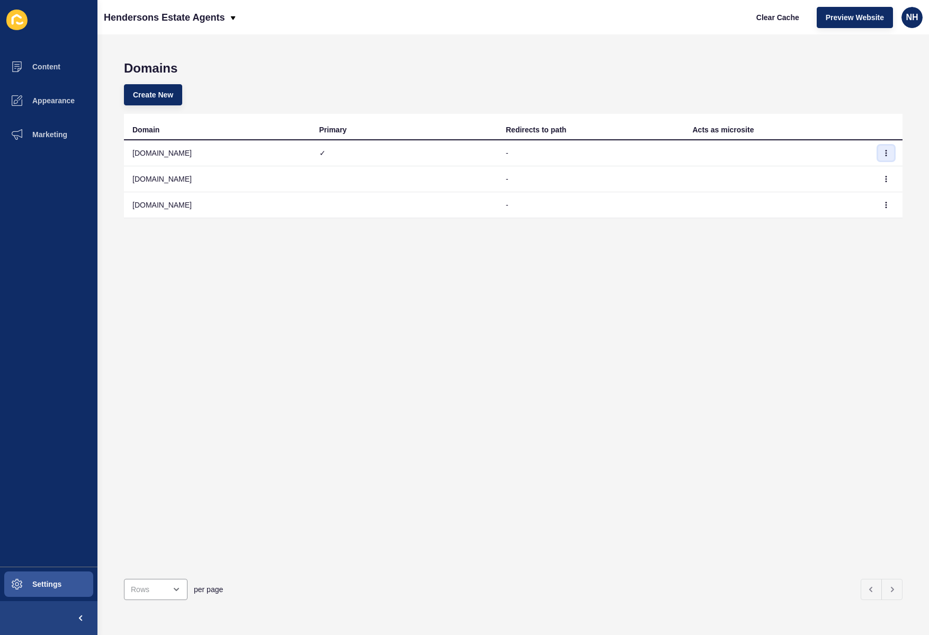
click at [883, 154] on icon "button" at bounding box center [886, 153] width 6 height 6
click at [837, 169] on link "Edit" at bounding box center [849, 174] width 74 height 23
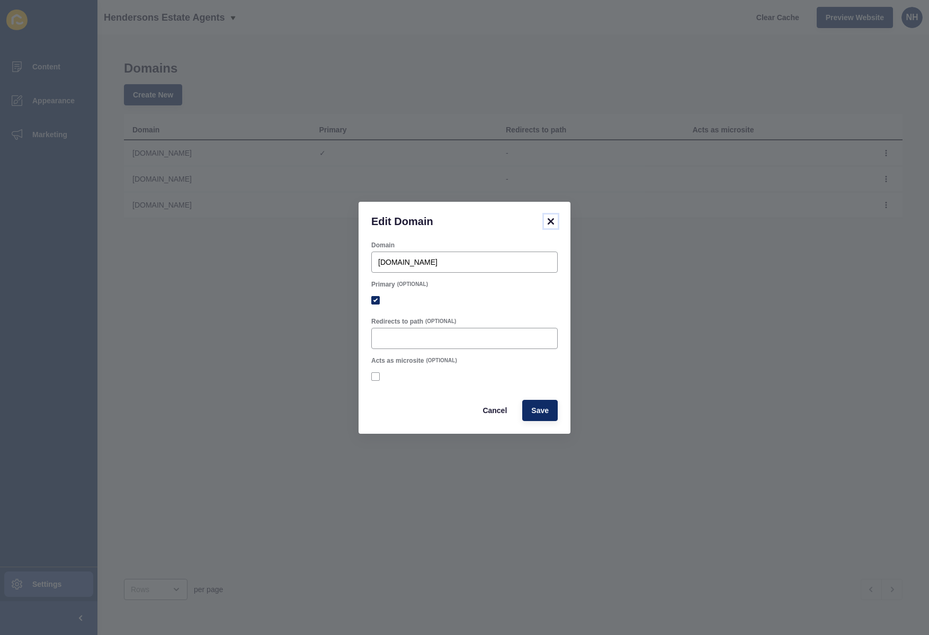
click at [551, 219] on icon at bounding box center [551, 221] width 6 height 6
